Goal: Task Accomplishment & Management: Manage account settings

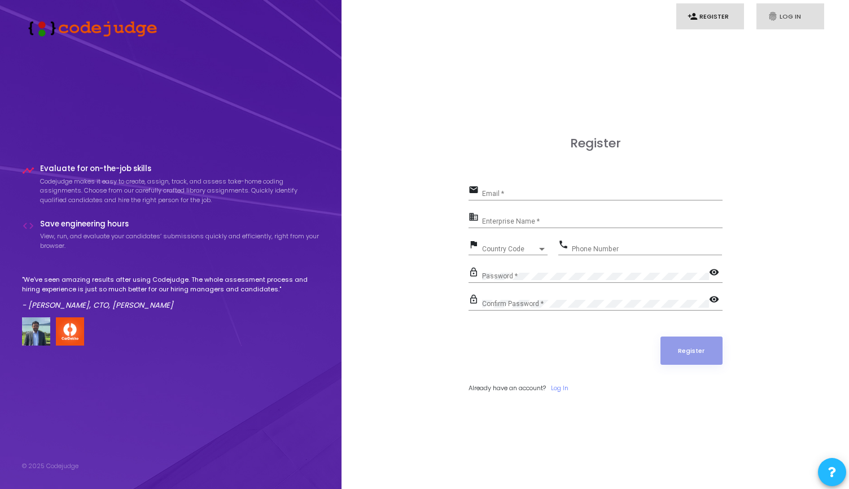
click at [780, 14] on link "fingerprint Log In" at bounding box center [790, 16] width 68 height 27
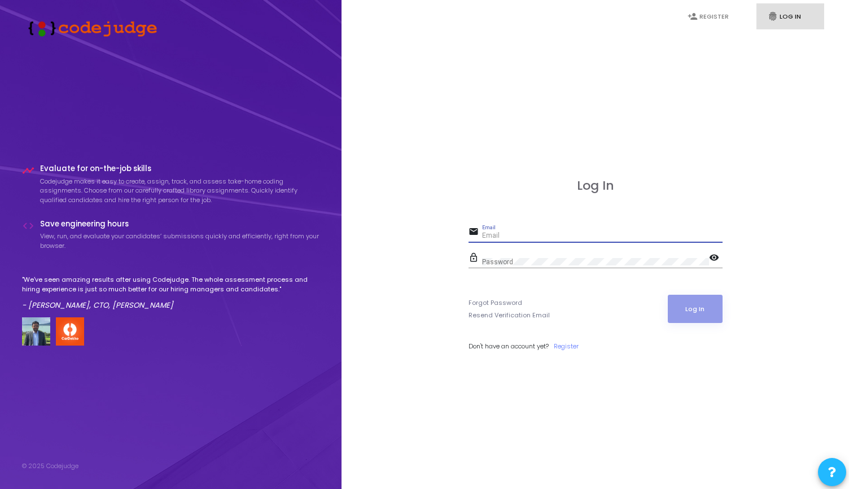
click at [500, 232] on input "Email" at bounding box center [602, 236] width 240 height 8
paste input "[EMAIL_ADDRESS][DOMAIN_NAME]"
type input "[EMAIL_ADDRESS][DOMAIN_NAME]"
click at [450, 172] on div "Log In email [EMAIL_ADDRESS][DOMAIN_NAME] Email lock_outline Password visibilit…" at bounding box center [595, 277] width 482 height 489
click at [508, 257] on div "Password" at bounding box center [595, 259] width 227 height 17
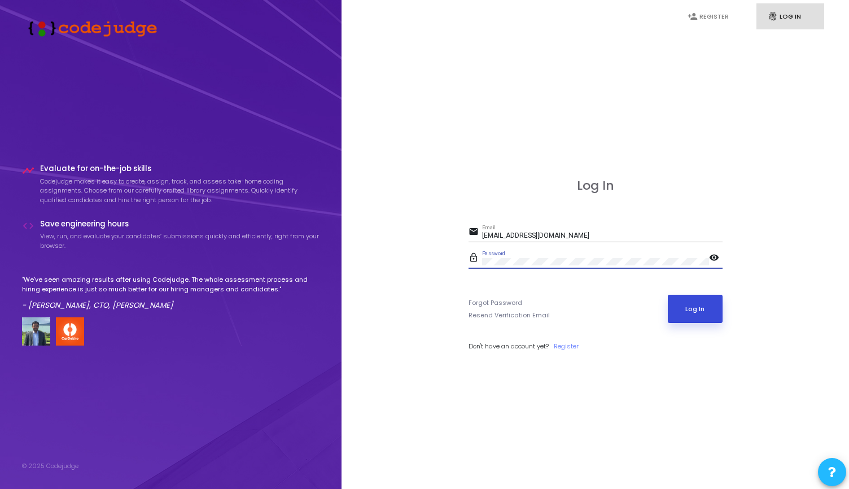
click at [701, 314] on button "Log In" at bounding box center [694, 309] width 55 height 28
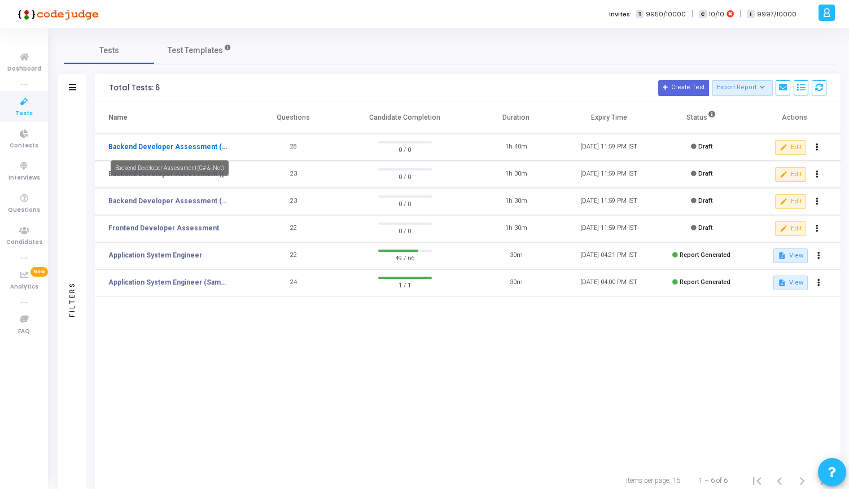
click at [165, 148] on link "Backend Developer Assessment (C# & .Net)" at bounding box center [168, 147] width 121 height 10
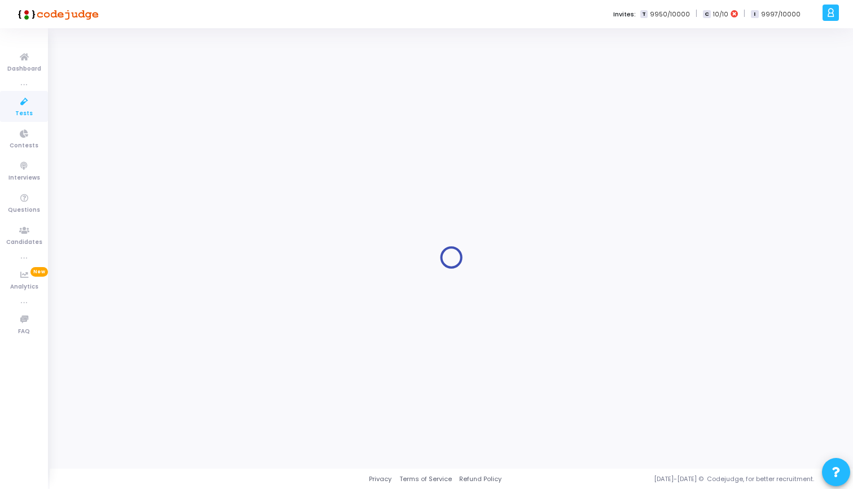
type input "Backend Developer Assessment (C# & .Net)"
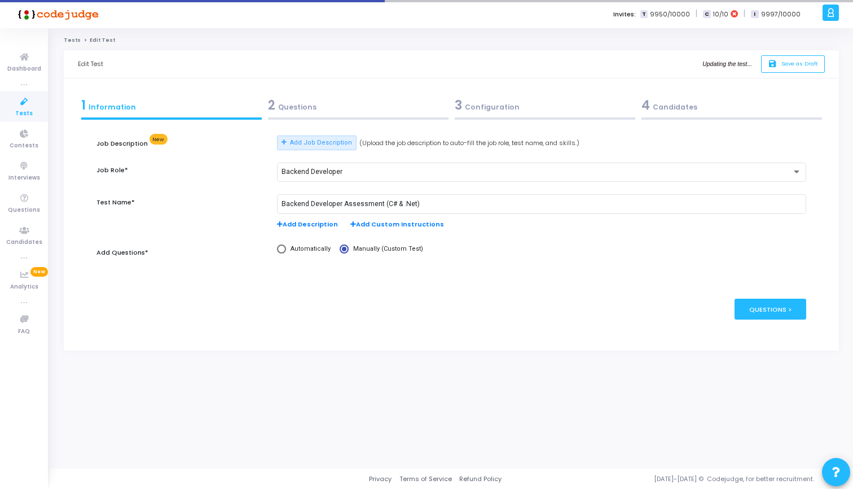
click at [9, 99] on link "Tests" at bounding box center [24, 106] width 48 height 31
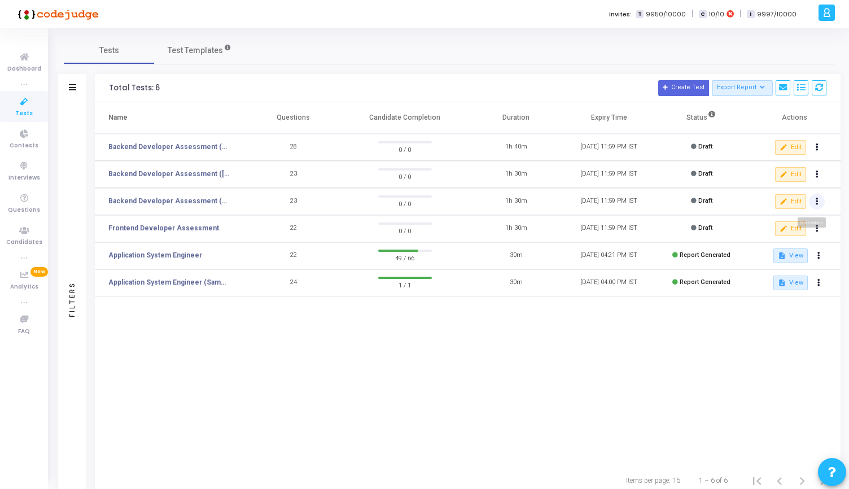
click at [815, 200] on icon at bounding box center [816, 202] width 3 height 6
click at [623, 358] on div at bounding box center [424, 244] width 849 height 489
click at [20, 172] on icon at bounding box center [24, 166] width 24 height 14
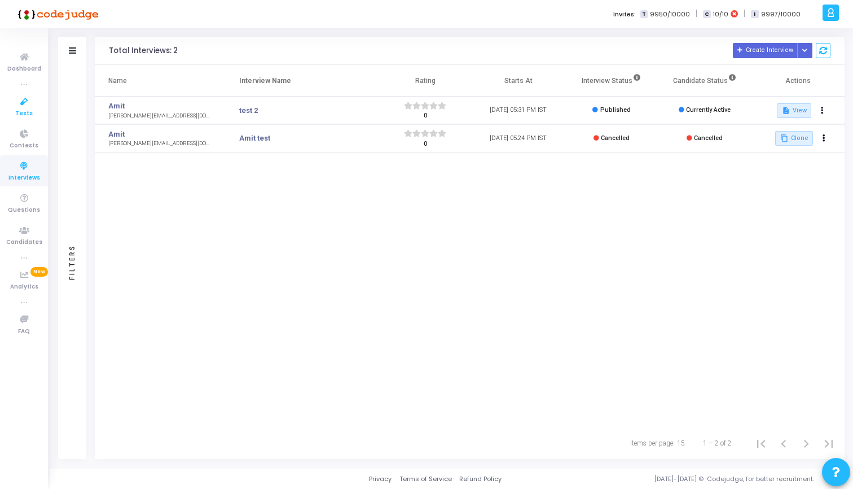
click at [20, 106] on icon at bounding box center [24, 102] width 24 height 14
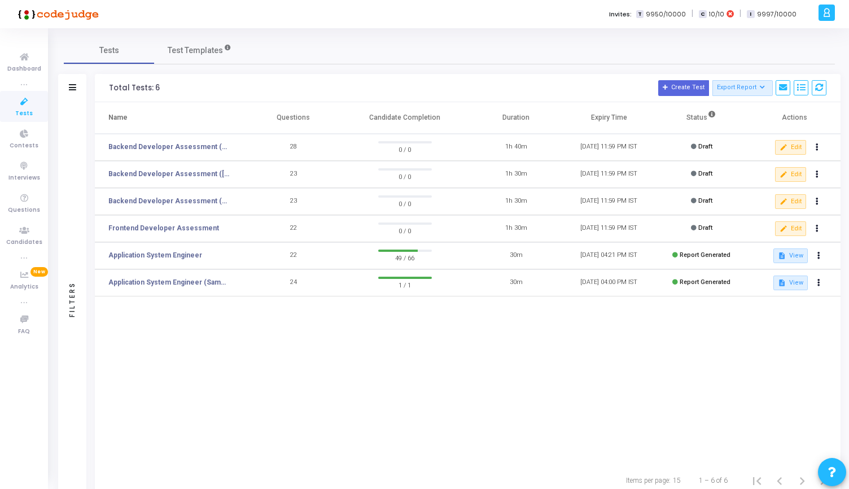
click at [306, 80] on h3 "Total Tests: 6 Create Test Export Report Id Name Job Role Questions Candidate C…" at bounding box center [467, 88] width 717 height 16
drag, startPoint x: 279, startPoint y: 117, endPoint x: 535, endPoint y: 121, distance: 255.6
click at [535, 121] on tr "Name Questions Candidate Completion Duration Expiry Time Status Actions" at bounding box center [467, 118] width 745 height 32
click at [535, 121] on th "Duration" at bounding box center [515, 118] width 93 height 32
drag, startPoint x: 535, startPoint y: 121, endPoint x: 257, endPoint y: 116, distance: 278.2
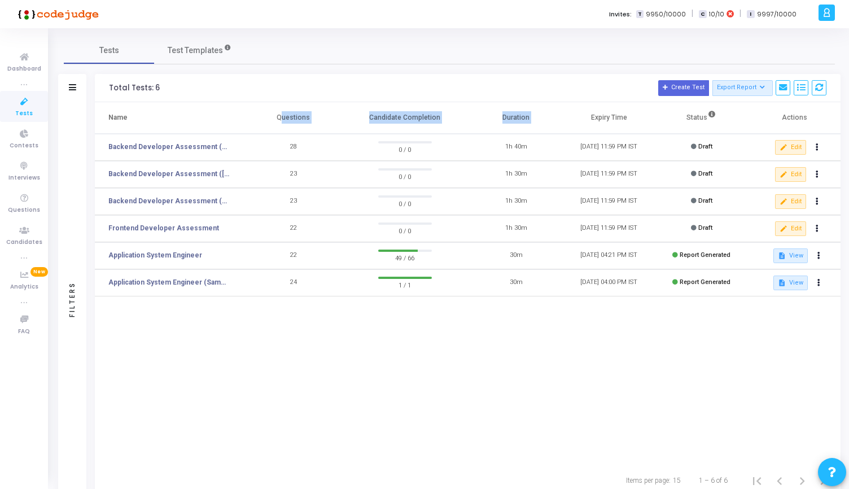
click at [255, 116] on tr "Name Questions Candidate Completion Duration Expiry Time Status Actions" at bounding box center [467, 118] width 745 height 32
click at [280, 114] on th "Questions" at bounding box center [293, 118] width 93 height 32
